Goal: Navigation & Orientation: Find specific page/section

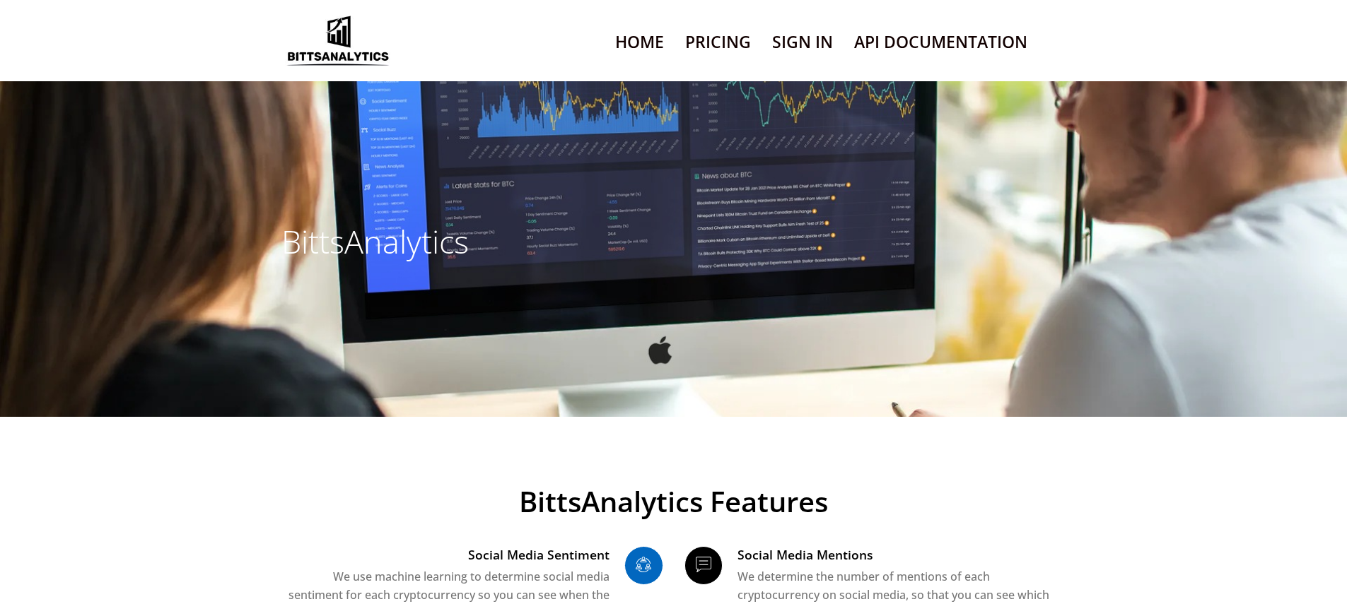
click at [802, 60] on link "Sign In" at bounding box center [802, 42] width 61 height 36
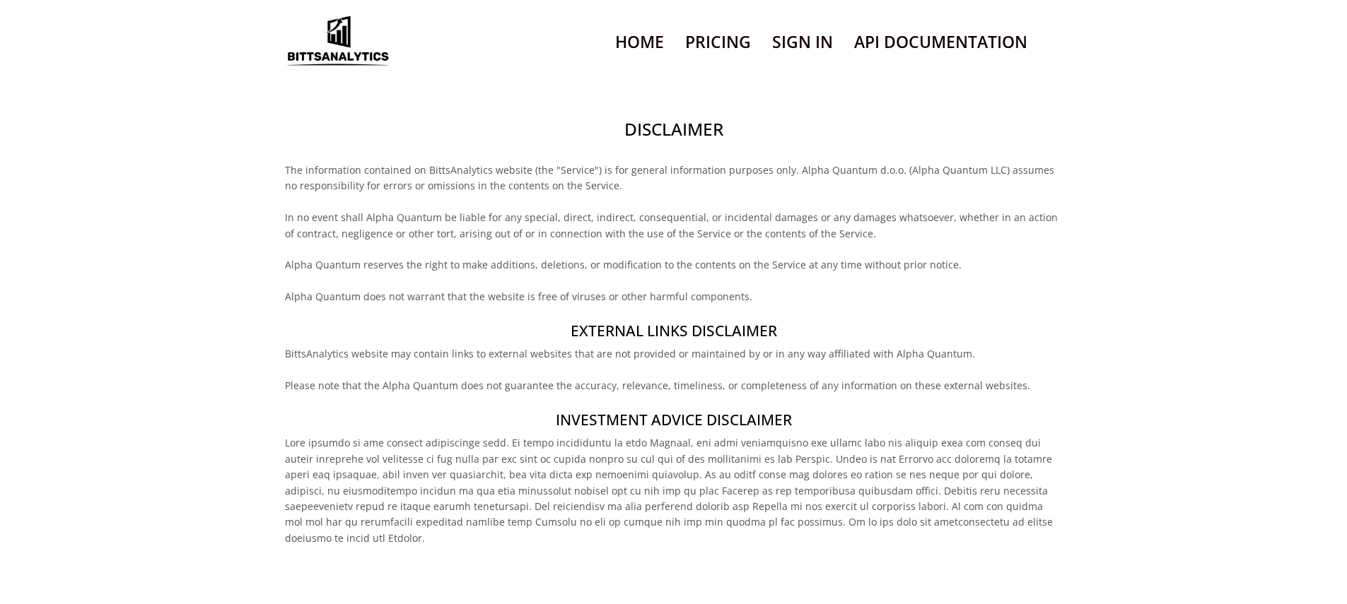
click at [673, 141] on h2 "Disclaimer" at bounding box center [673, 129] width 777 height 24
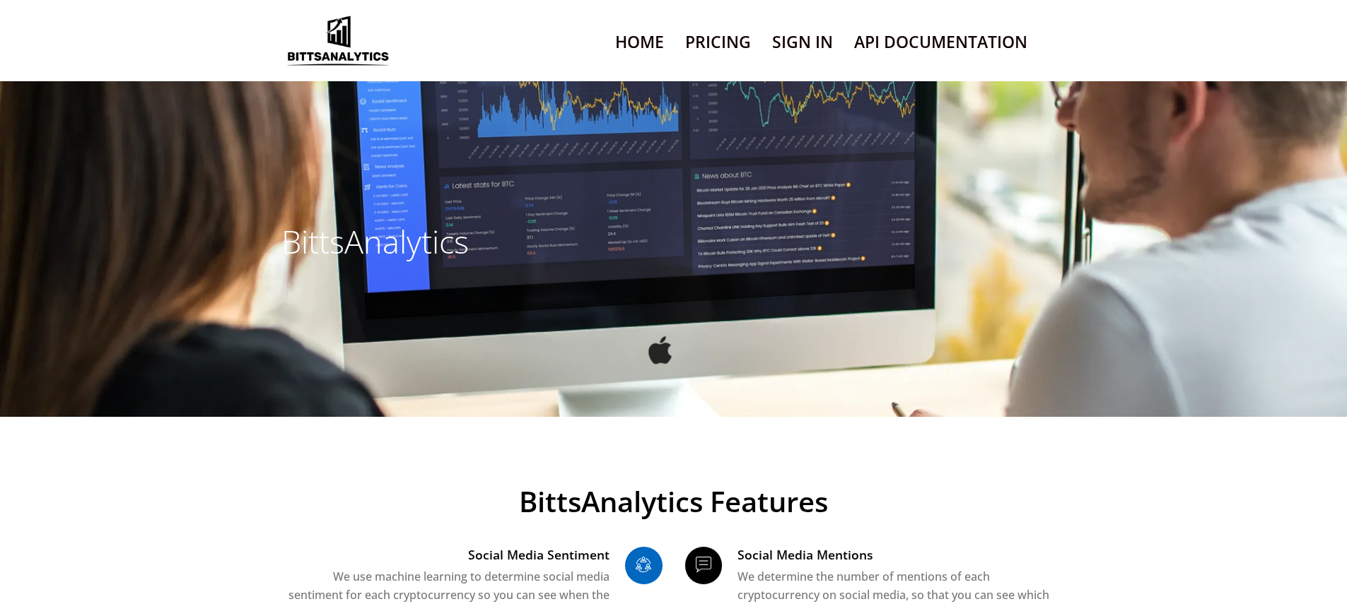
click at [802, 60] on link "Sign In" at bounding box center [802, 42] width 61 height 36
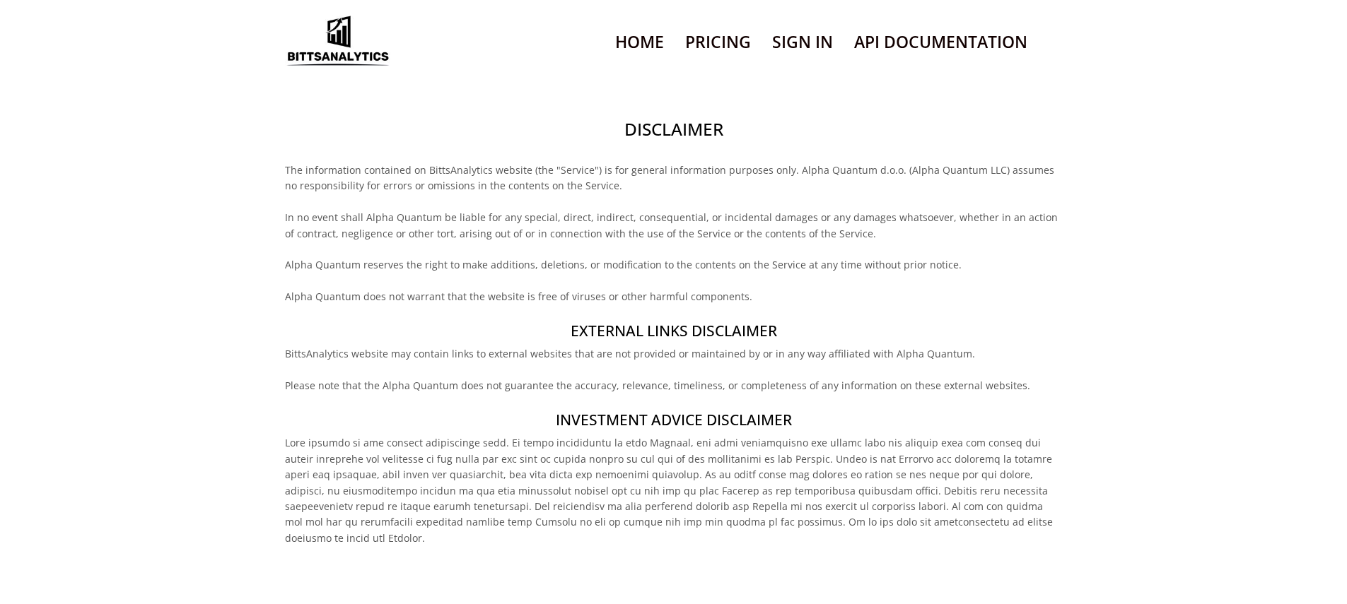
click at [673, 141] on h2 "Disclaimer" at bounding box center [673, 129] width 777 height 24
click at [673, 341] on h4 "External links disclaimer" at bounding box center [673, 331] width 777 height 21
click at [673, 141] on h2 "Disclaimer" at bounding box center [673, 129] width 777 height 24
click at [673, 341] on h4 "External links disclaimer" at bounding box center [673, 331] width 777 height 21
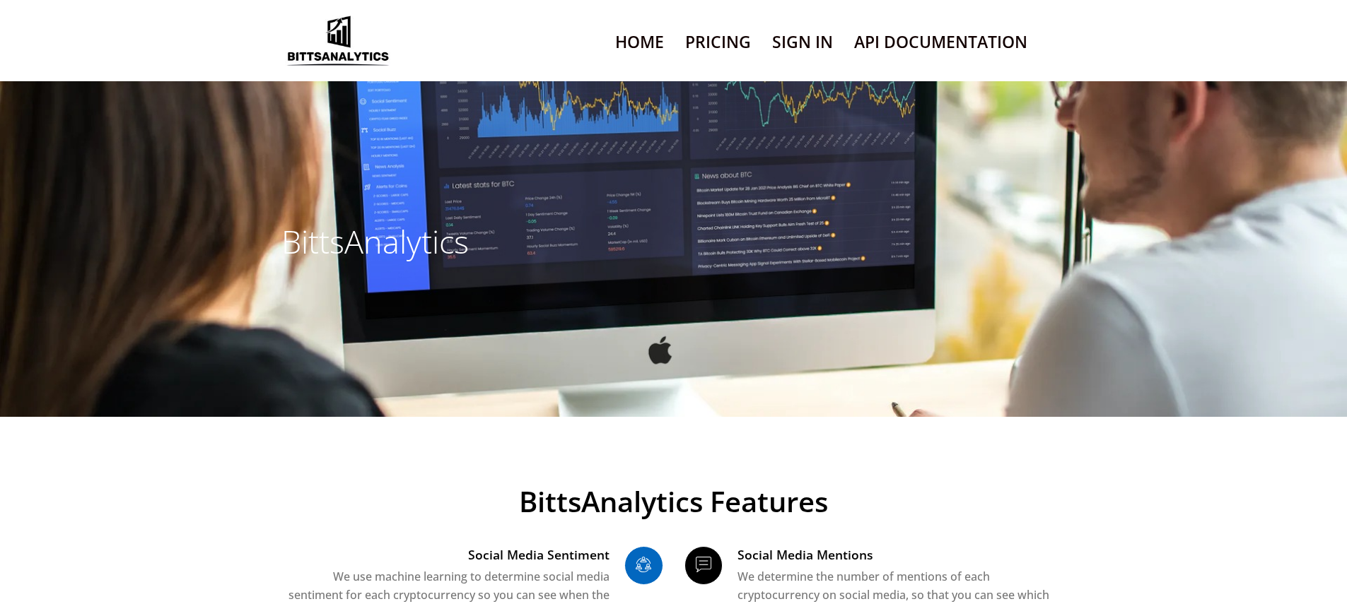
click at [802, 60] on link "Sign In" at bounding box center [802, 42] width 61 height 36
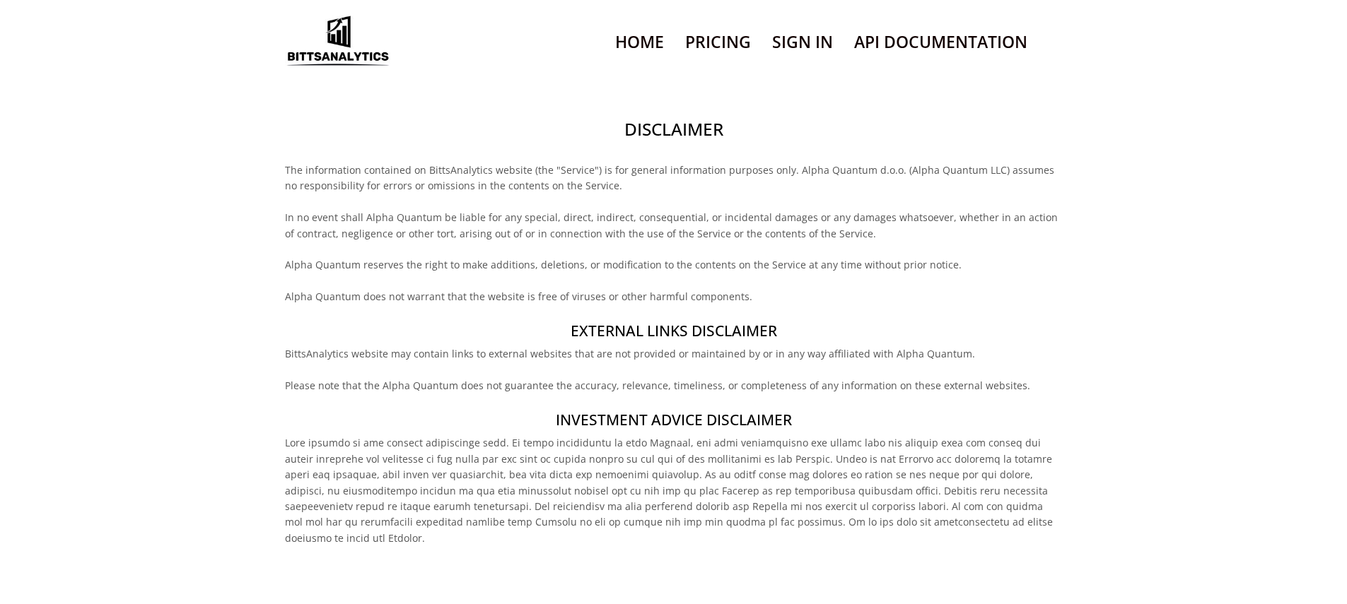
click at [673, 141] on h2 "Disclaimer" at bounding box center [673, 129] width 777 height 24
click at [673, 431] on h4 "Investment Advice Disclaimer" at bounding box center [673, 420] width 777 height 21
click at [673, 141] on h2 "Disclaimer" at bounding box center [673, 129] width 777 height 24
click at [673, 431] on h4 "Investment Advice Disclaimer" at bounding box center [673, 420] width 777 height 21
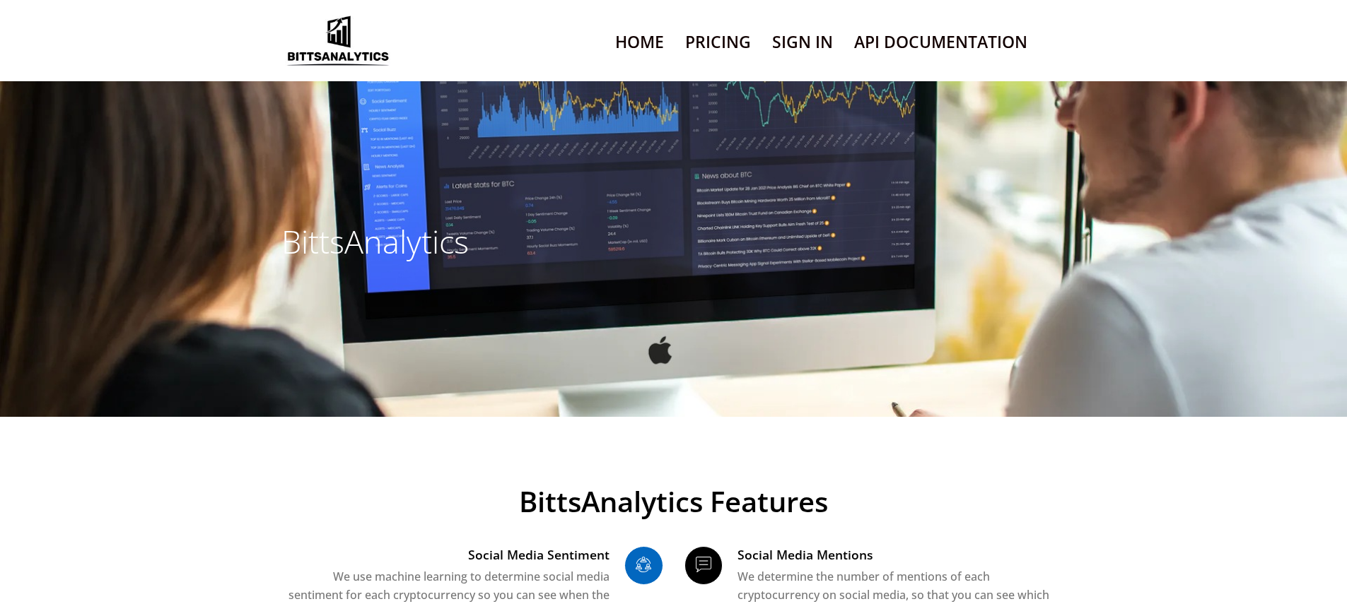
click at [802, 60] on link "Sign In" at bounding box center [802, 42] width 61 height 36
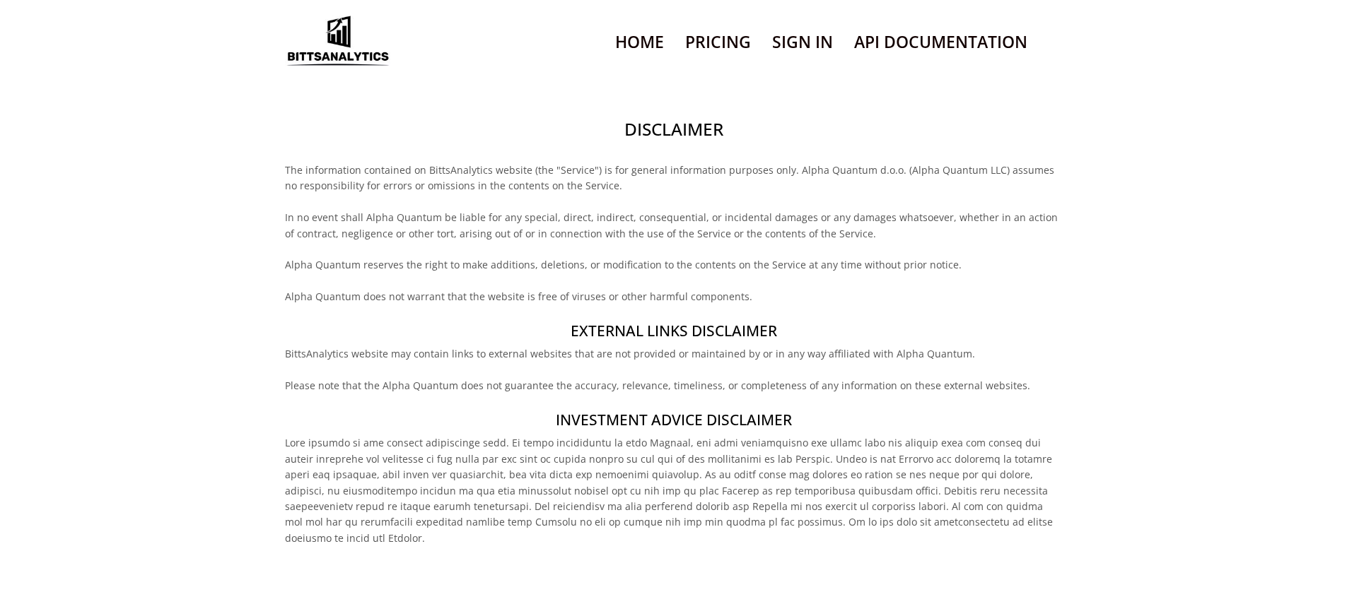
click at [673, 141] on h2 "Disclaimer" at bounding box center [673, 129] width 777 height 24
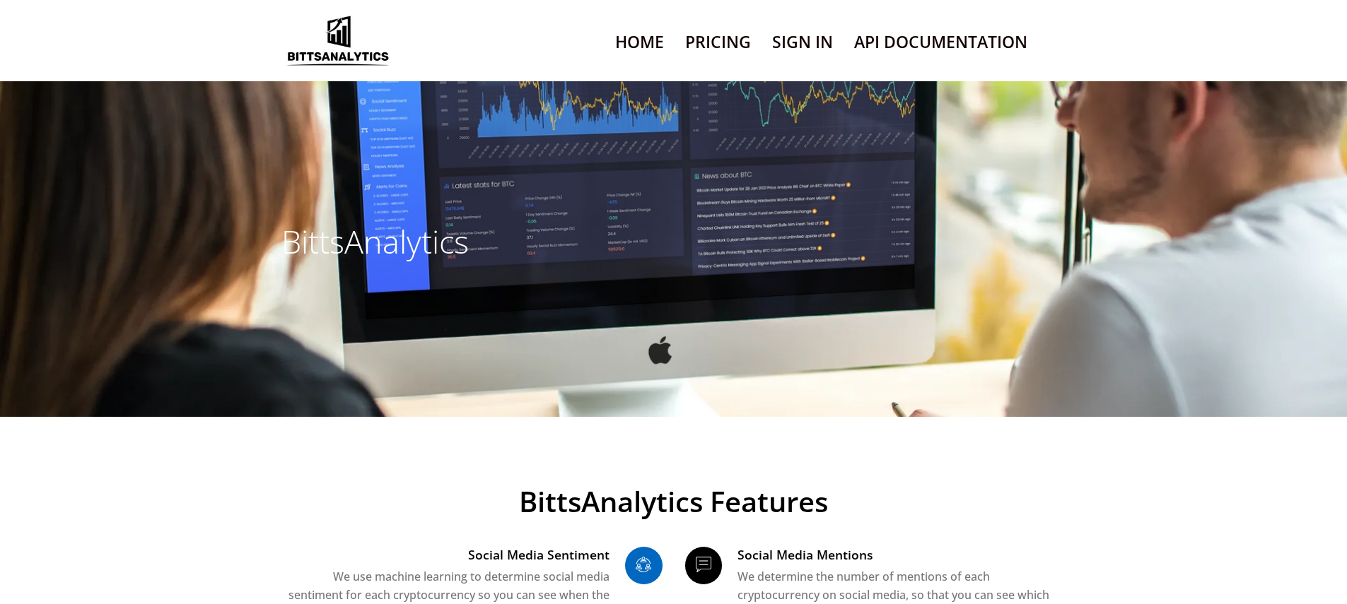
click at [802, 60] on link "Sign In" at bounding box center [802, 42] width 61 height 36
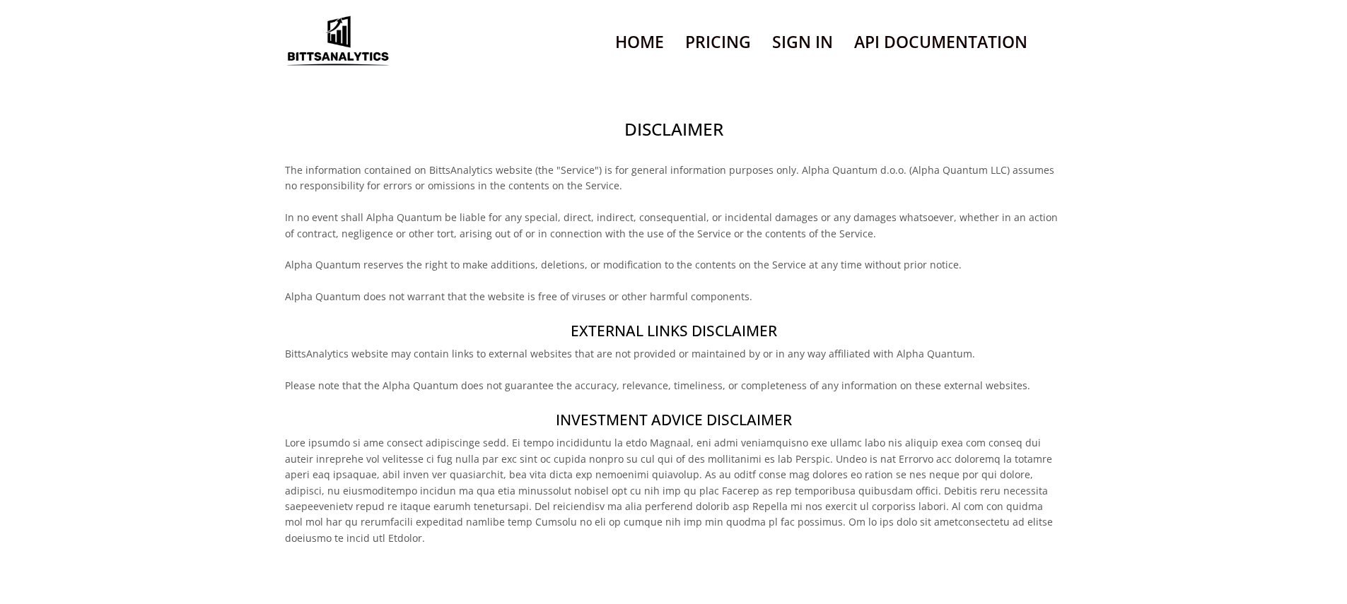
click at [673, 141] on h2 "Disclaimer" at bounding box center [673, 129] width 777 height 24
click at [802, 60] on link "Sign In" at bounding box center [802, 42] width 61 height 36
click at [673, 141] on h2 "Disclaimer" at bounding box center [673, 129] width 777 height 24
click at [802, 60] on link "Sign In" at bounding box center [802, 42] width 61 height 36
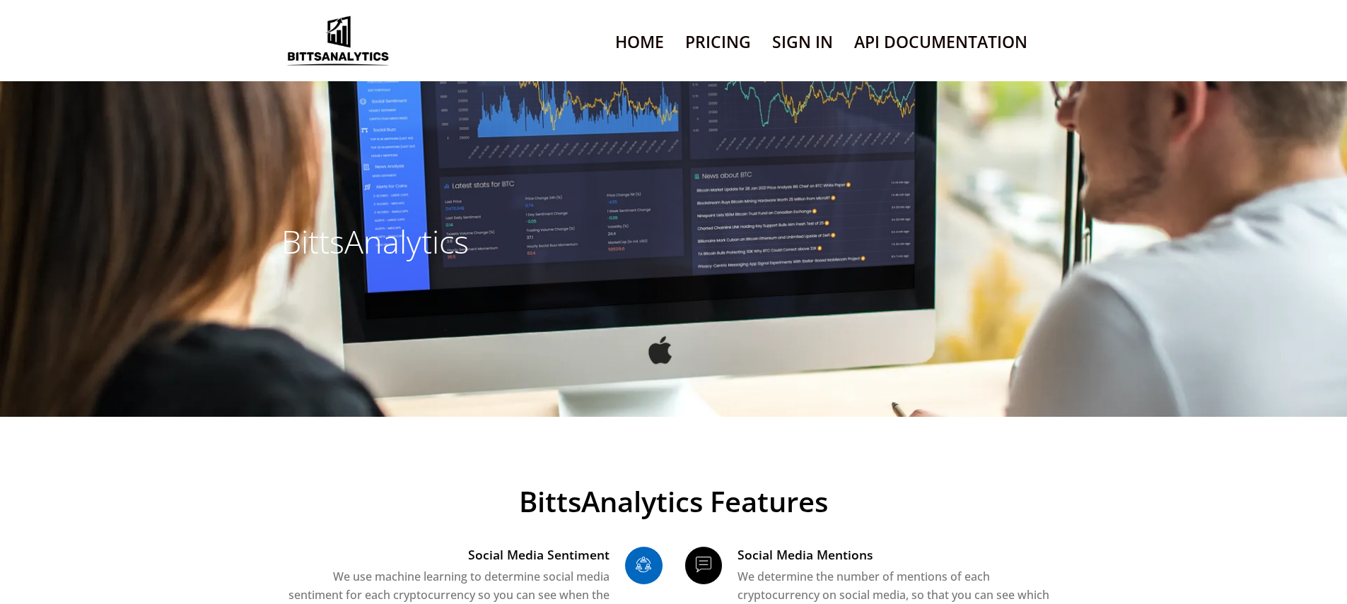
click at [802, 60] on link "Sign In" at bounding box center [802, 42] width 61 height 36
